Goal: Task Accomplishment & Management: Manage account settings

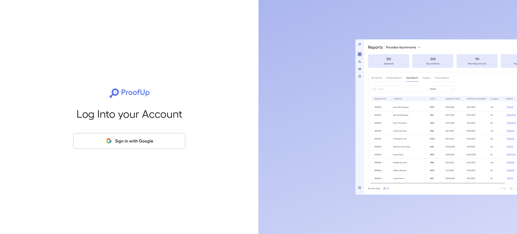
click at [120, 139] on button "Sign in with Google" at bounding box center [129, 141] width 112 height 16
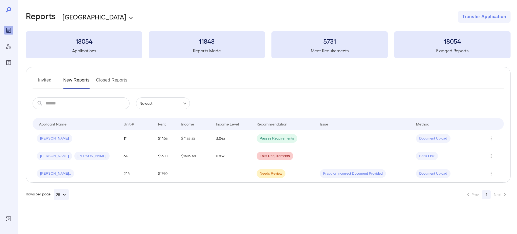
click at [50, 81] on button "Invited" at bounding box center [45, 82] width 24 height 13
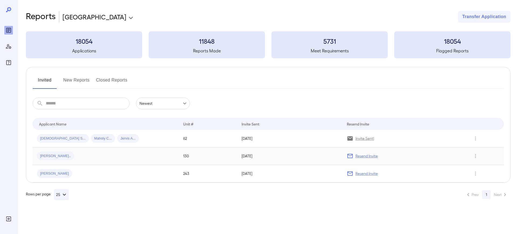
click at [124, 155] on div "[PERSON_NAME].." at bounding box center [106, 155] width 138 height 9
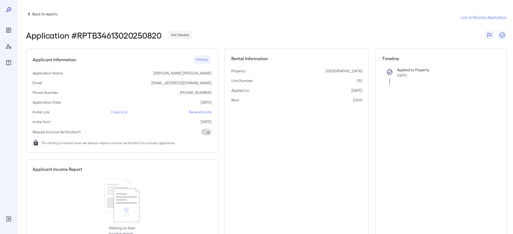
click at [51, 15] on p "Back to reports" at bounding box center [44, 13] width 25 height 5
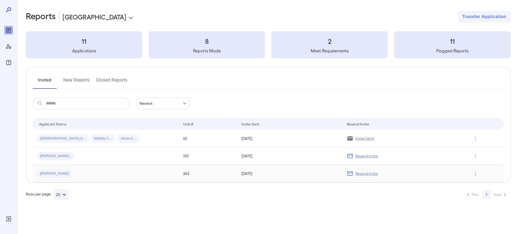
click at [141, 167] on td "[PERSON_NAME]" at bounding box center [106, 174] width 146 height 18
click at [101, 28] on div "**********" at bounding box center [268, 105] width 485 height 189
click at [99, 37] on h3 "11" at bounding box center [84, 41] width 116 height 9
click at [74, 80] on button "New Reports" at bounding box center [76, 82] width 26 height 13
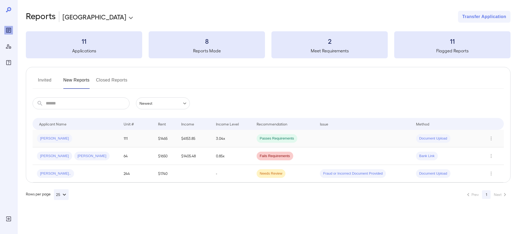
click at [89, 139] on div "[PERSON_NAME]" at bounding box center [76, 138] width 78 height 9
click at [96, 43] on h3 "11" at bounding box center [84, 41] width 116 height 9
click at [39, 76] on button "Invited" at bounding box center [45, 82] width 24 height 13
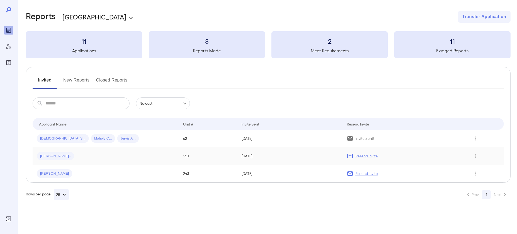
click at [68, 155] on div "[PERSON_NAME].." at bounding box center [106, 155] width 138 height 9
click at [477, 157] on icon "Row Actions" at bounding box center [476, 156] width 6 height 6
click at [489, 176] on li "Remove Application" at bounding box center [492, 175] width 43 height 9
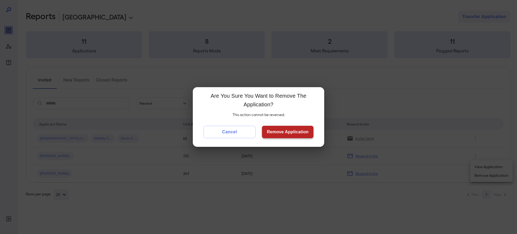
click at [285, 133] on button "Remove Application" at bounding box center [287, 132] width 51 height 12
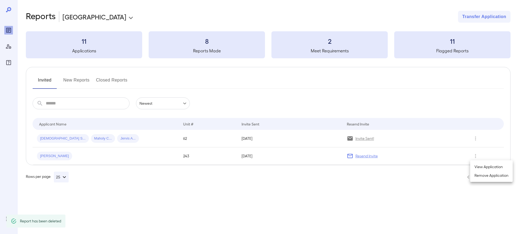
click at [81, 149] on div at bounding box center [258, 117] width 517 height 234
click at [81, 152] on div "[PERSON_NAME]" at bounding box center [106, 155] width 138 height 9
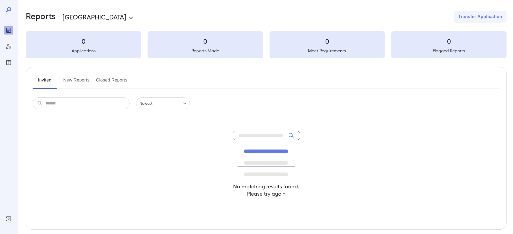
click at [40, 82] on button "Invited" at bounding box center [45, 82] width 24 height 13
click at [72, 79] on button "New Reports" at bounding box center [76, 82] width 26 height 13
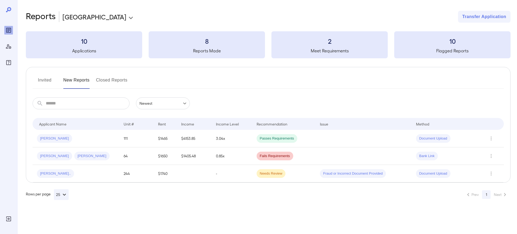
click at [43, 80] on button "Invited" at bounding box center [45, 82] width 24 height 13
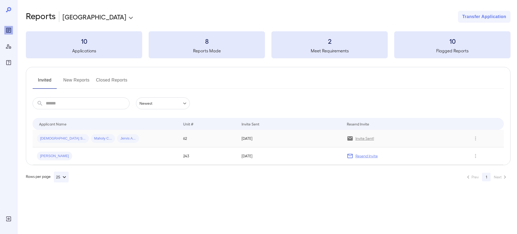
click at [127, 138] on div "[DEMOGRAPHIC_DATA] S... Maholy C... Jervis A..." at bounding box center [106, 138] width 138 height 9
click at [76, 161] on td "[PERSON_NAME]" at bounding box center [106, 156] width 146 height 18
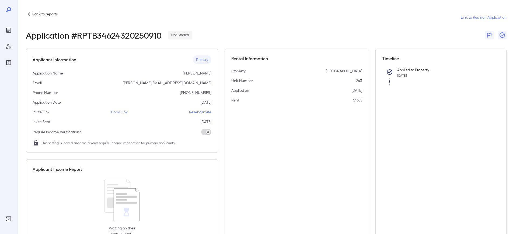
click at [457, 165] on div "Timeline Applied to Property [DATE]" at bounding box center [442, 146] width 132 height 194
click at [34, 14] on p "Back to reports" at bounding box center [44, 13] width 25 height 5
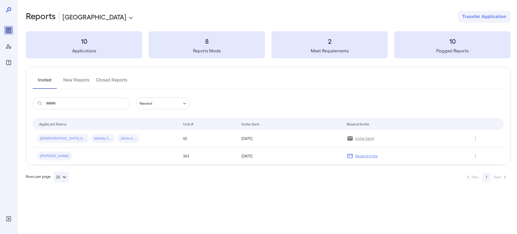
click at [80, 44] on h3 "10" at bounding box center [84, 41] width 116 height 9
click at [81, 81] on button "New Reports" at bounding box center [76, 82] width 26 height 13
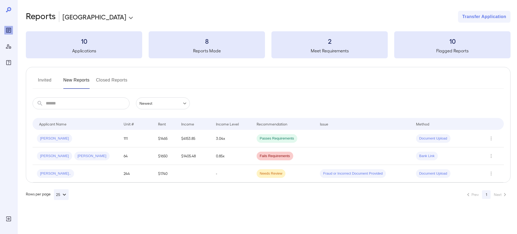
click at [50, 81] on button "Invited" at bounding box center [45, 82] width 24 height 13
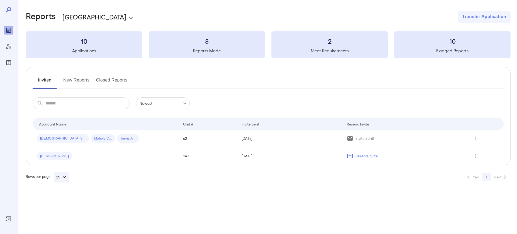
click at [207, 199] on div "**********" at bounding box center [258, 117] width 517 height 234
